Goal: Information Seeking & Learning: Learn about a topic

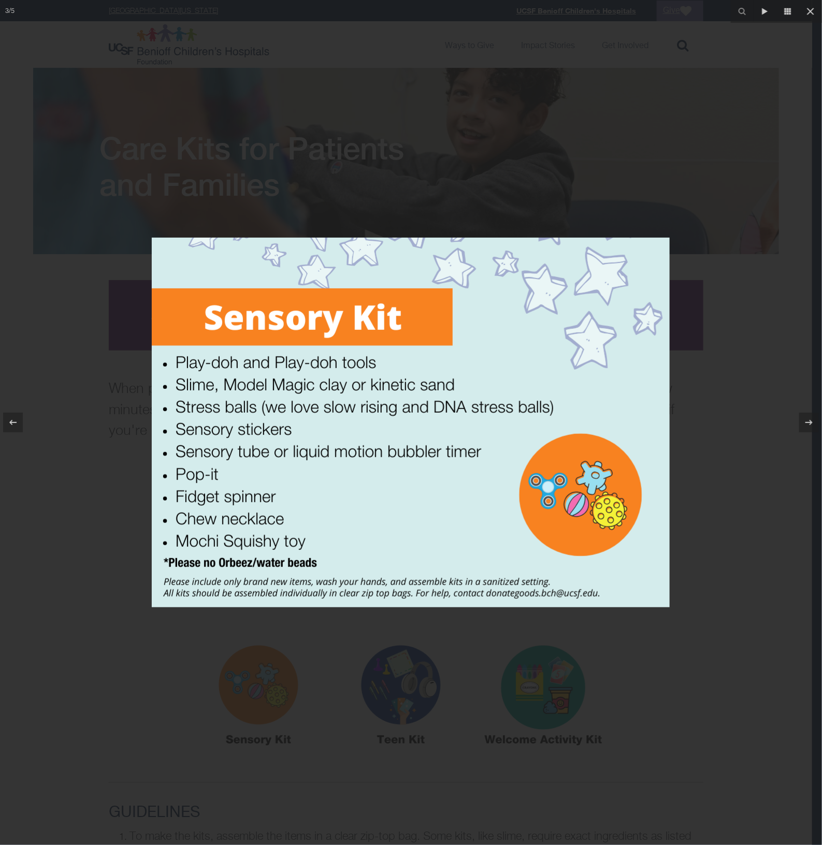
click at [642, 155] on div at bounding box center [411, 422] width 822 height 845
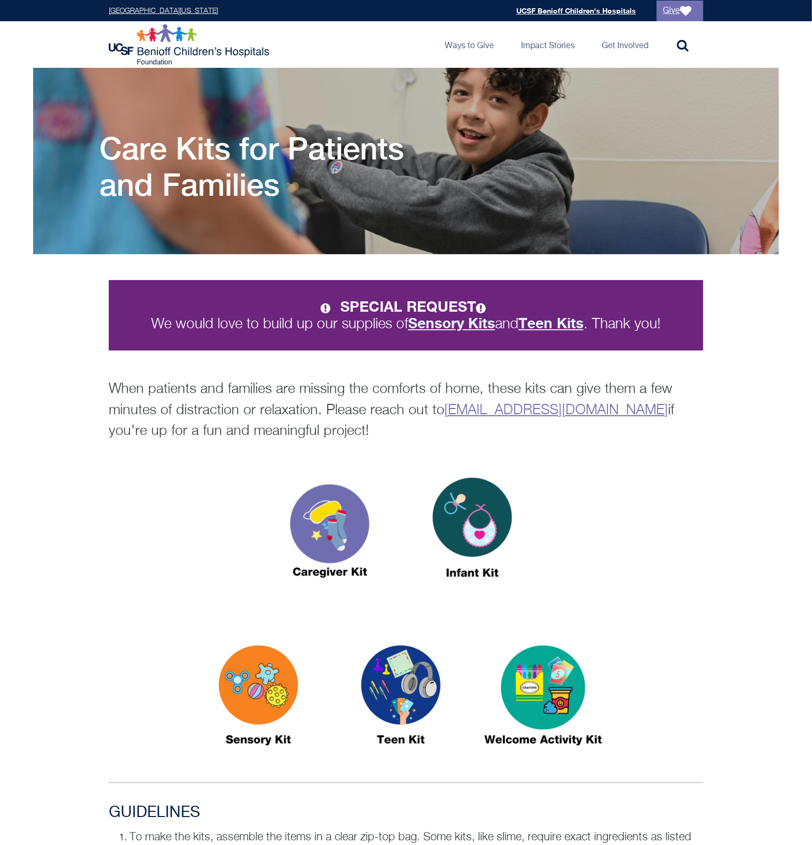
click at [389, 697] on img at bounding box center [400, 700] width 129 height 149
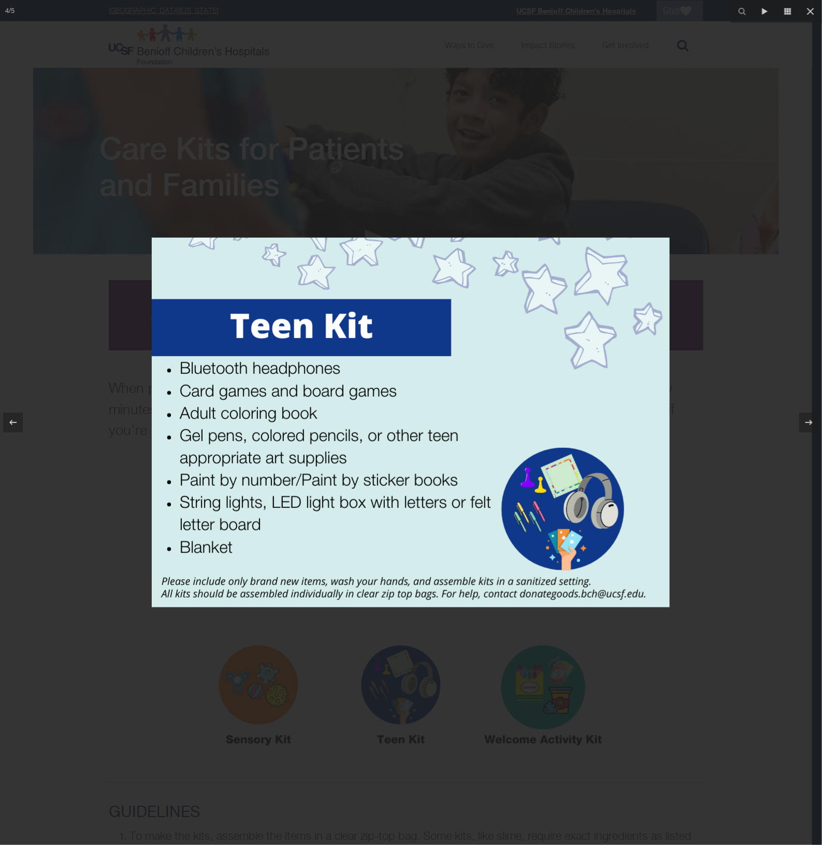
click at [382, 107] on div at bounding box center [411, 422] width 822 height 845
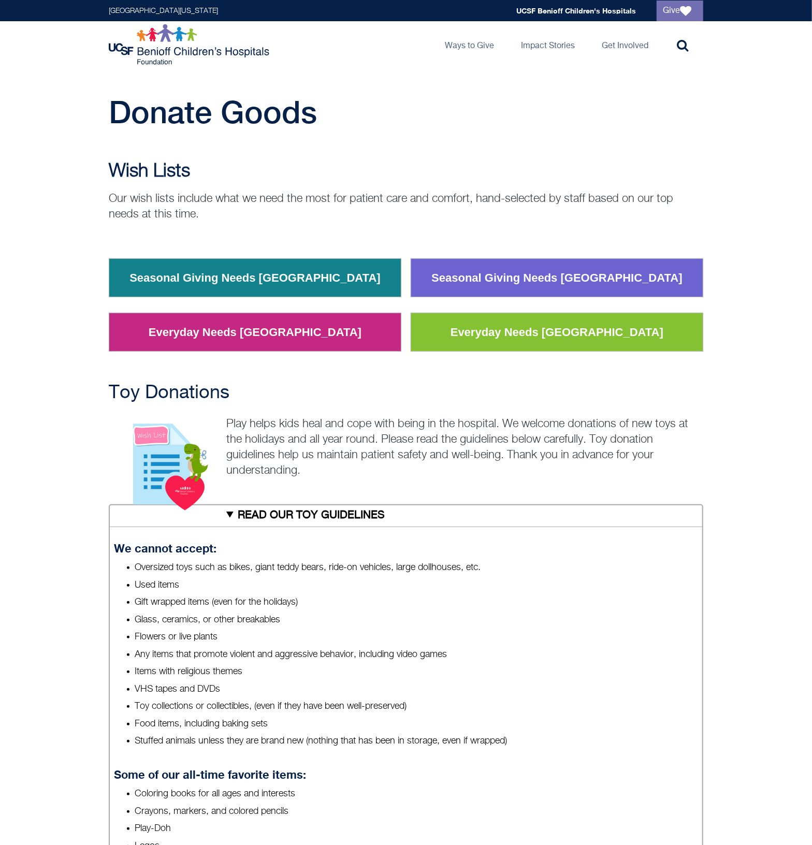
click at [488, 571] on li "Oversized toys such as bikes, giant teddy bears, ride-on vehicles, large dollho…" at bounding box center [416, 567] width 563 height 13
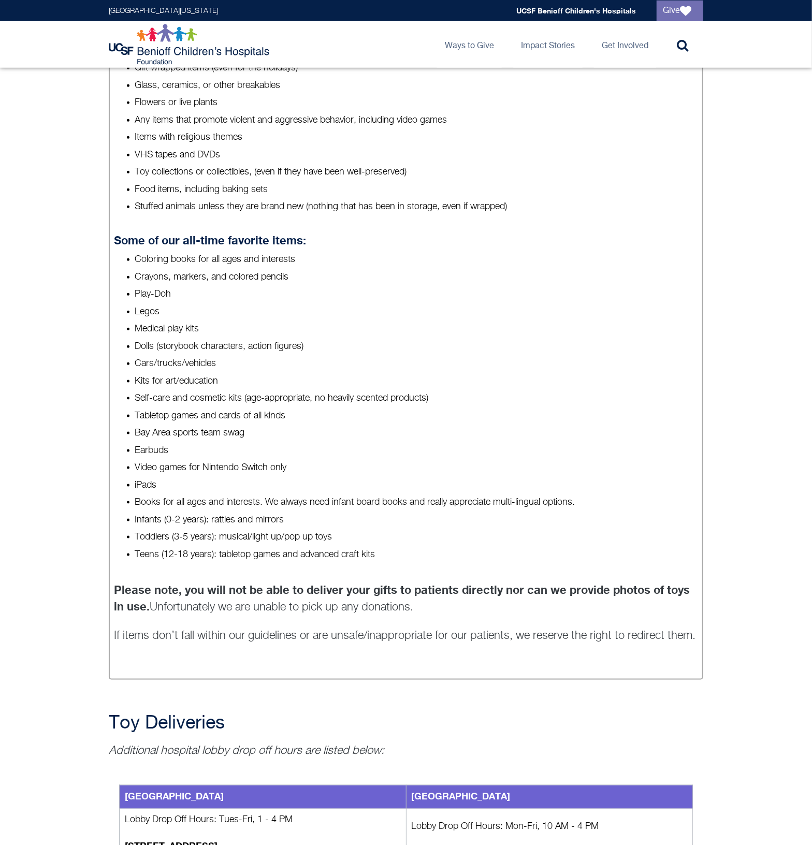
scroll to position [539, 0]
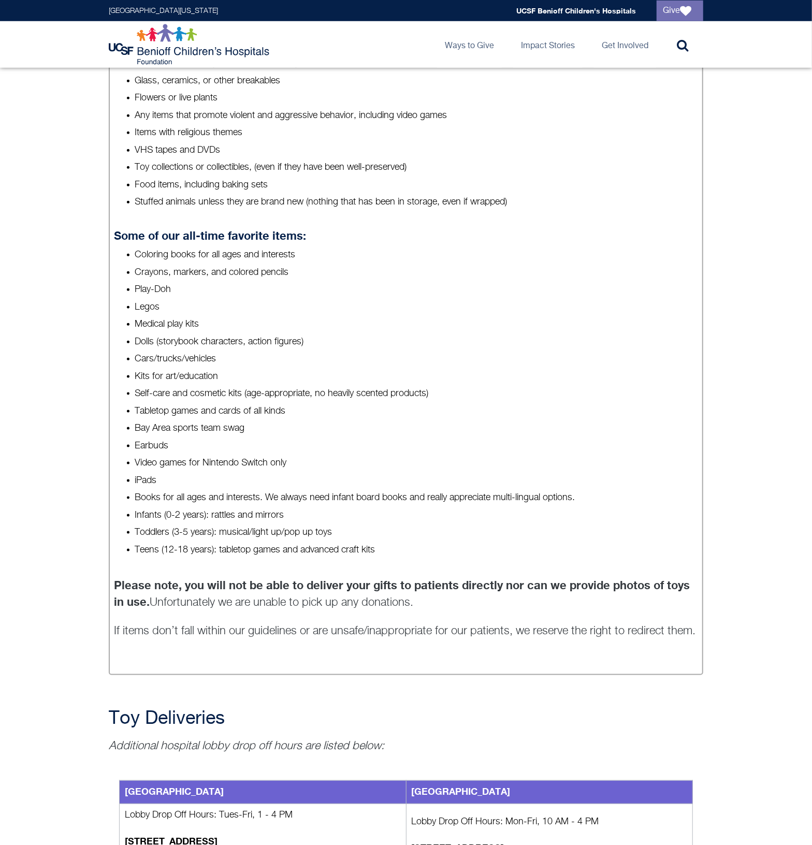
drag, startPoint x: 135, startPoint y: 391, endPoint x: 437, endPoint y: 395, distance: 302.0
click at [437, 395] on li "Self-care and cosmetic kits (age-appropriate, no heavily scented products)" at bounding box center [416, 393] width 563 height 13
copy li "Self-care and cosmetic kits (age-appropriate, no heavily scented products)"
click at [327, 414] on li "Tabletop games and cards of all kinds" at bounding box center [416, 411] width 563 height 13
drag, startPoint x: 137, startPoint y: 430, endPoint x: 300, endPoint y: 430, distance: 163.1
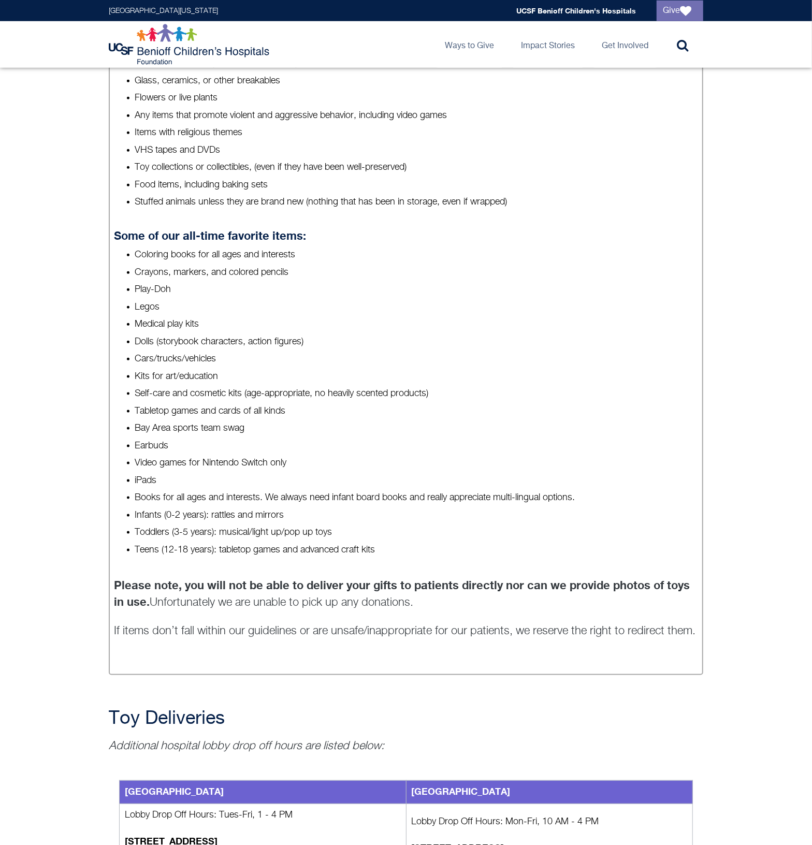
click at [300, 430] on li "Bay Area sports team swag" at bounding box center [416, 428] width 563 height 13
copy li "Bay Area sports team swag"
click at [345, 446] on li "Earbuds" at bounding box center [416, 446] width 563 height 13
click at [179, 492] on li "Books for all ages and interests. We always need infant board books and really …" at bounding box center [416, 498] width 563 height 13
click at [362, 646] on p "If items don’t fall within our guidelines or are unsafe/inappropriate for our p…" at bounding box center [406, 647] width 584 height 47
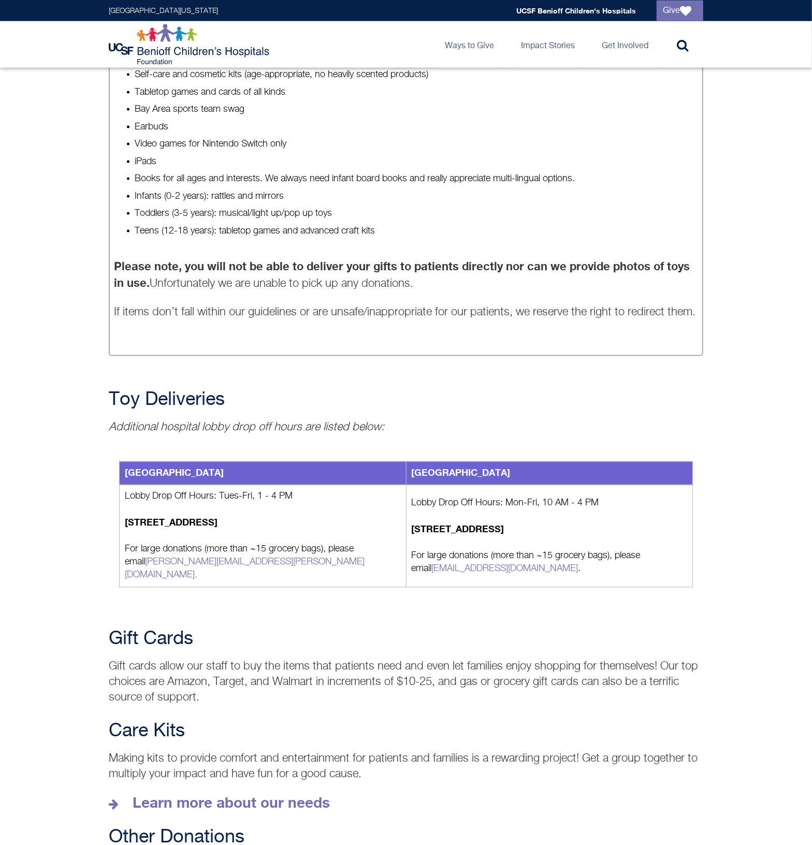
scroll to position [863, 0]
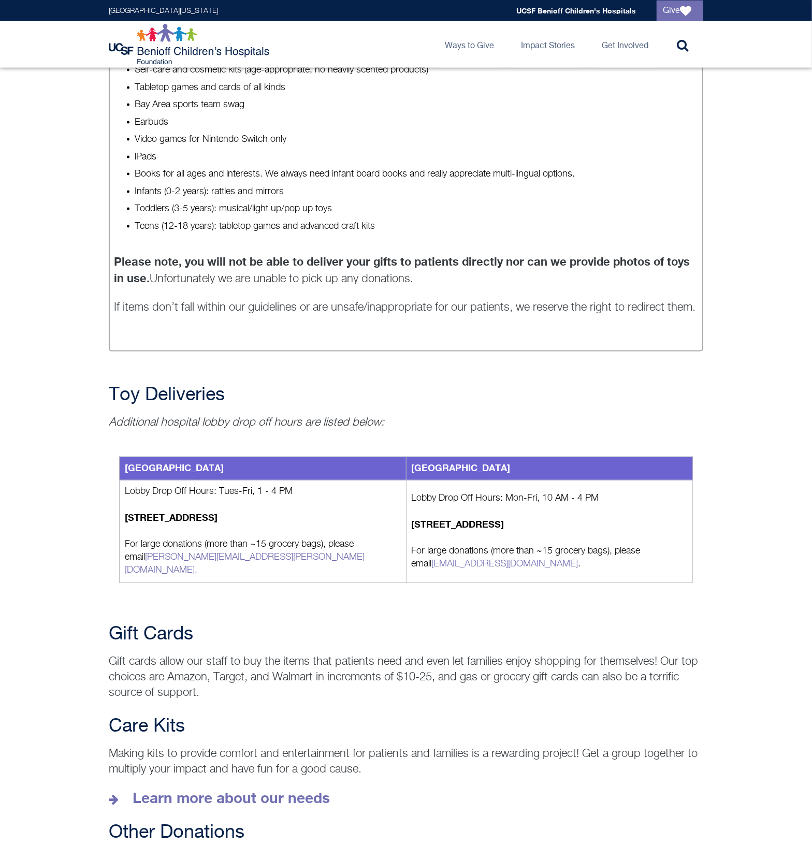
click at [370, 625] on h2 "Gift Cards" at bounding box center [406, 635] width 595 height 21
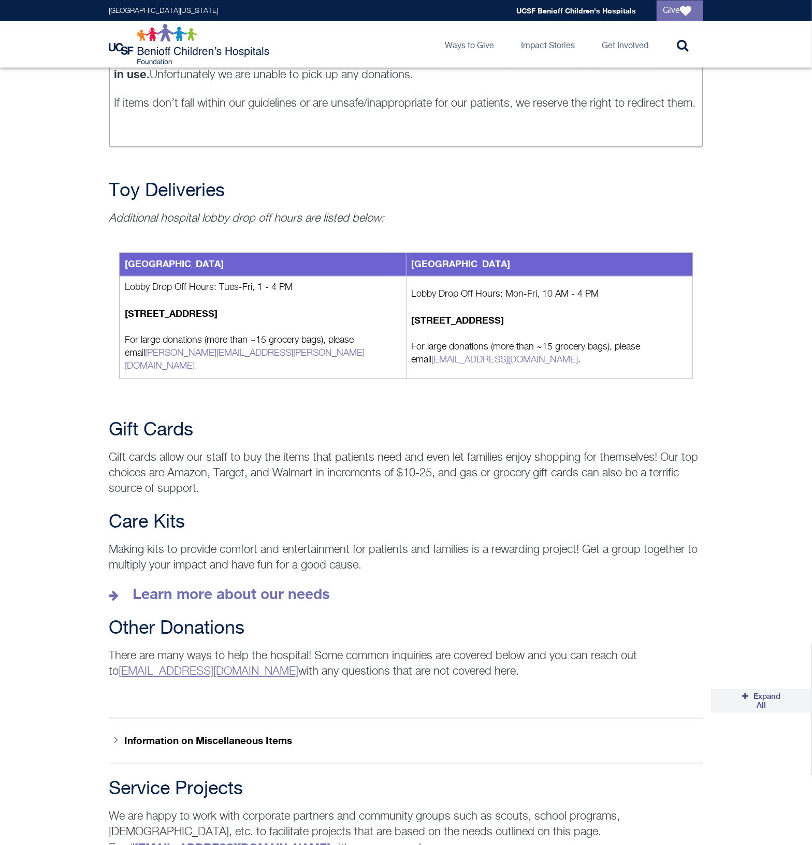
scroll to position [1079, 0]
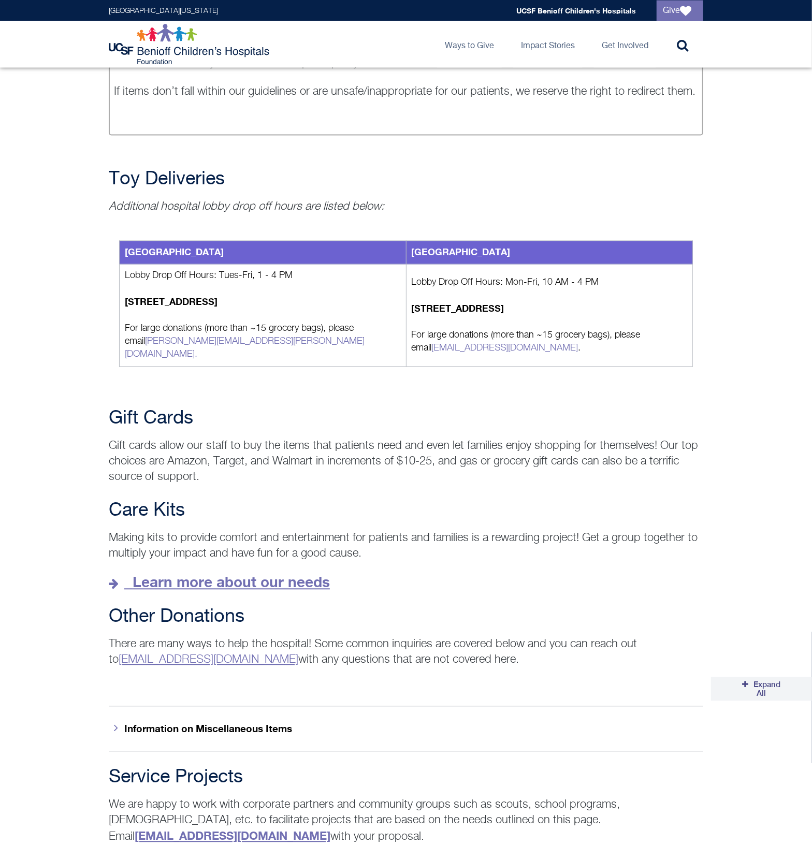
click at [247, 574] on strong "Learn more about our needs" at bounding box center [231, 582] width 197 height 17
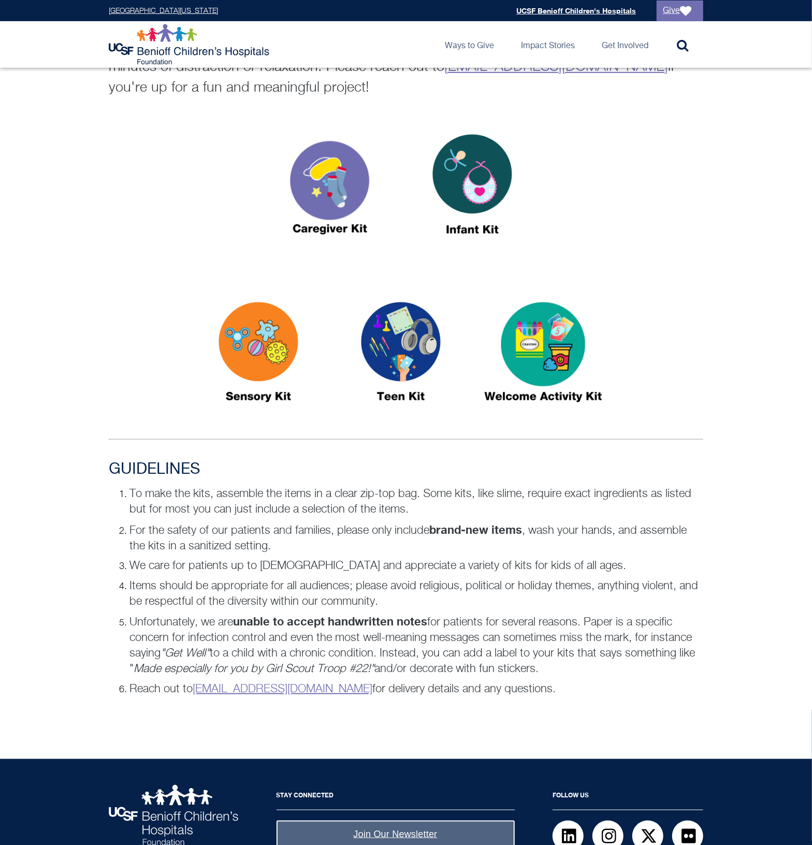
scroll to position [408, 0]
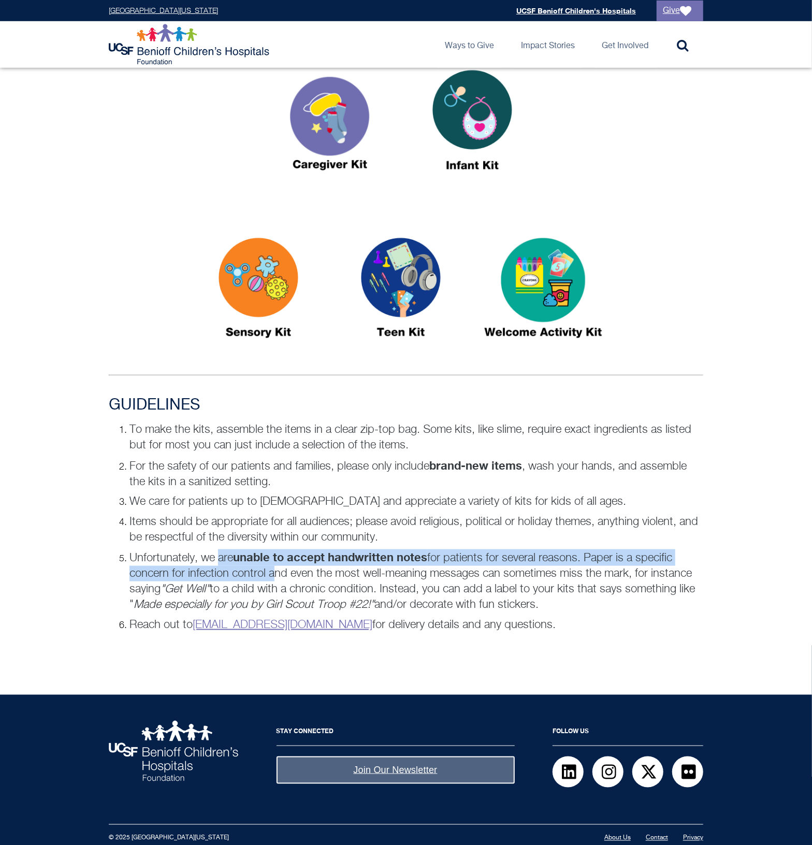
drag, startPoint x: 219, startPoint y: 555, endPoint x: 269, endPoint y: 575, distance: 54.1
click at [269, 575] on p "Unfortunately, we are unable to accept handwritten notes for patients for sever…" at bounding box center [416, 581] width 574 height 63
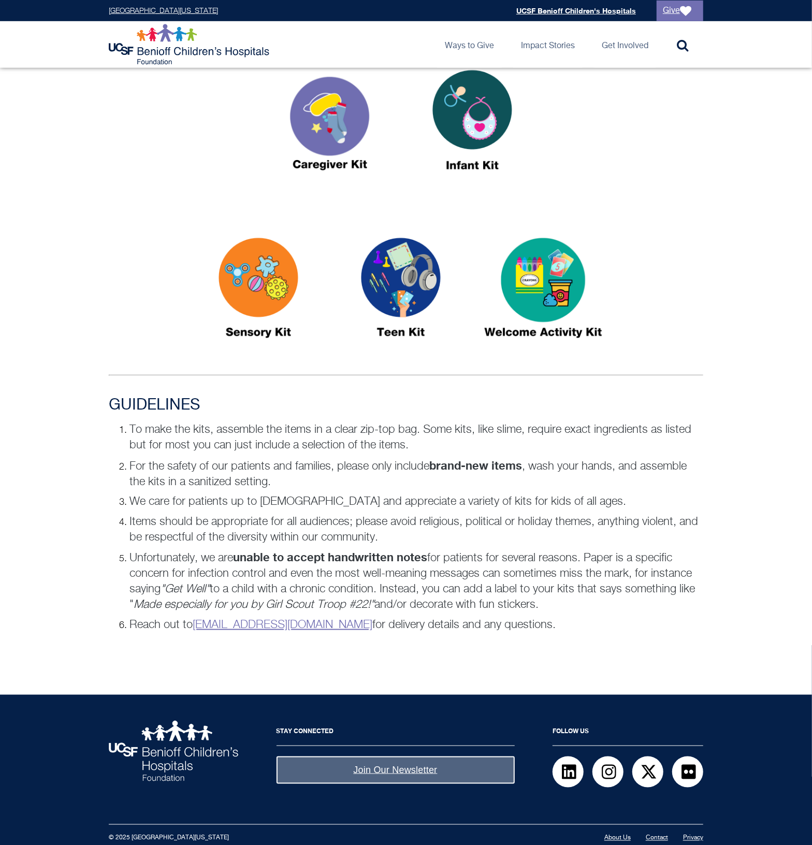
drag, startPoint x: 269, startPoint y: 575, endPoint x: 377, endPoint y: 581, distance: 107.9
click at [377, 581] on p "Unfortunately, we are unable to accept handwritten notes for patients for sever…" at bounding box center [416, 581] width 574 height 63
drag, startPoint x: 199, startPoint y: 553, endPoint x: 583, endPoint y: 608, distance: 387.3
click at [583, 608] on p "Unfortunately, we are unable to accept handwritten notes for patients for sever…" at bounding box center [416, 581] width 574 height 63
copy p "we are unable to accept handwritten notes for patients for several reasons. Pap…"
